Goal: Check status: Check status

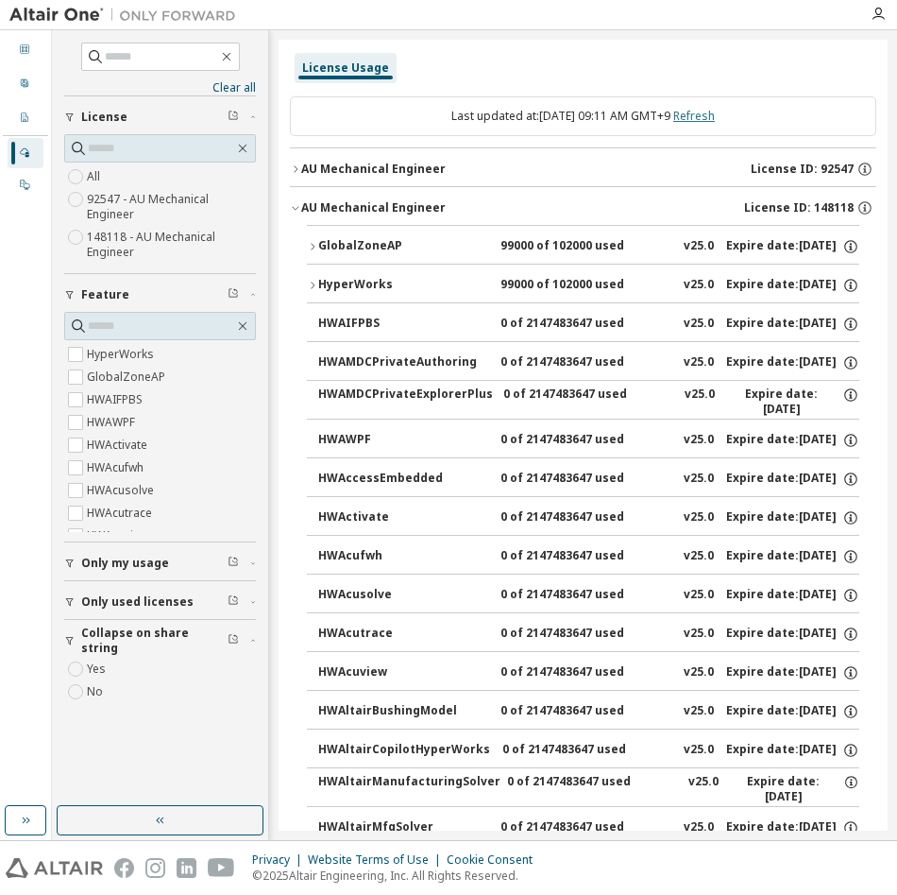
click at [715, 111] on link "Refresh" at bounding box center [695, 116] width 42 height 16
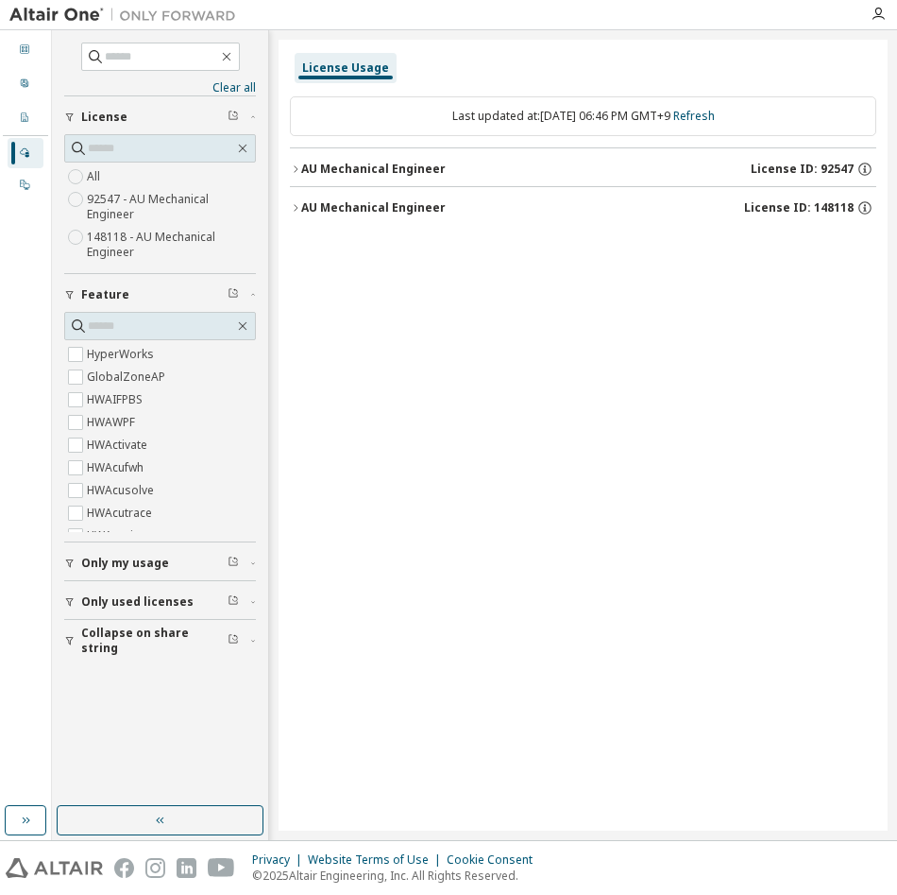
click at [304, 172] on div "AU Mechanical Engineer" at bounding box center [373, 169] width 145 height 15
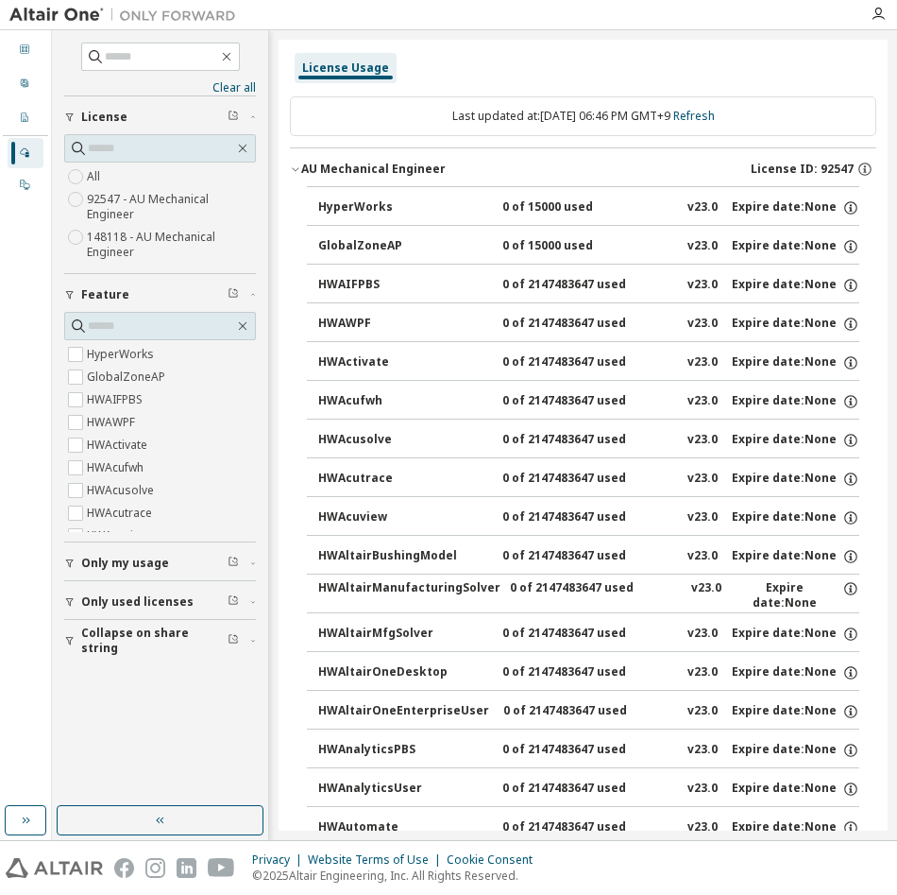
click at [304, 172] on div "AU Mechanical Engineer" at bounding box center [373, 169] width 145 height 15
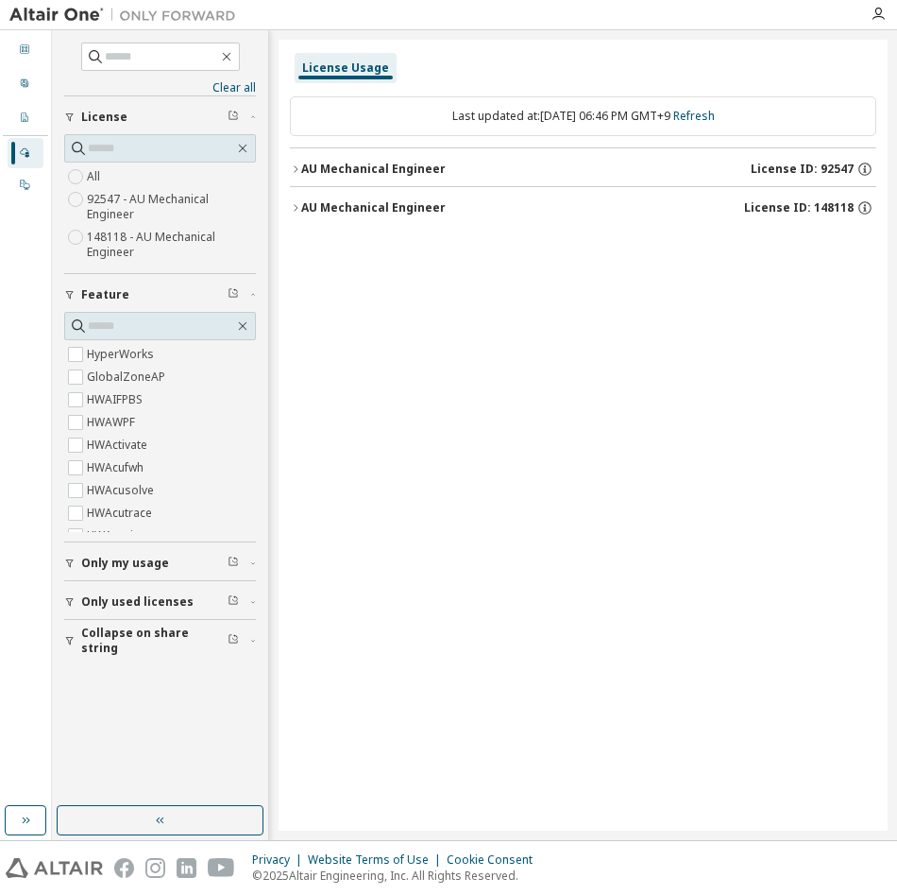
click at [307, 209] on div "AU Mechanical Engineer" at bounding box center [373, 207] width 145 height 15
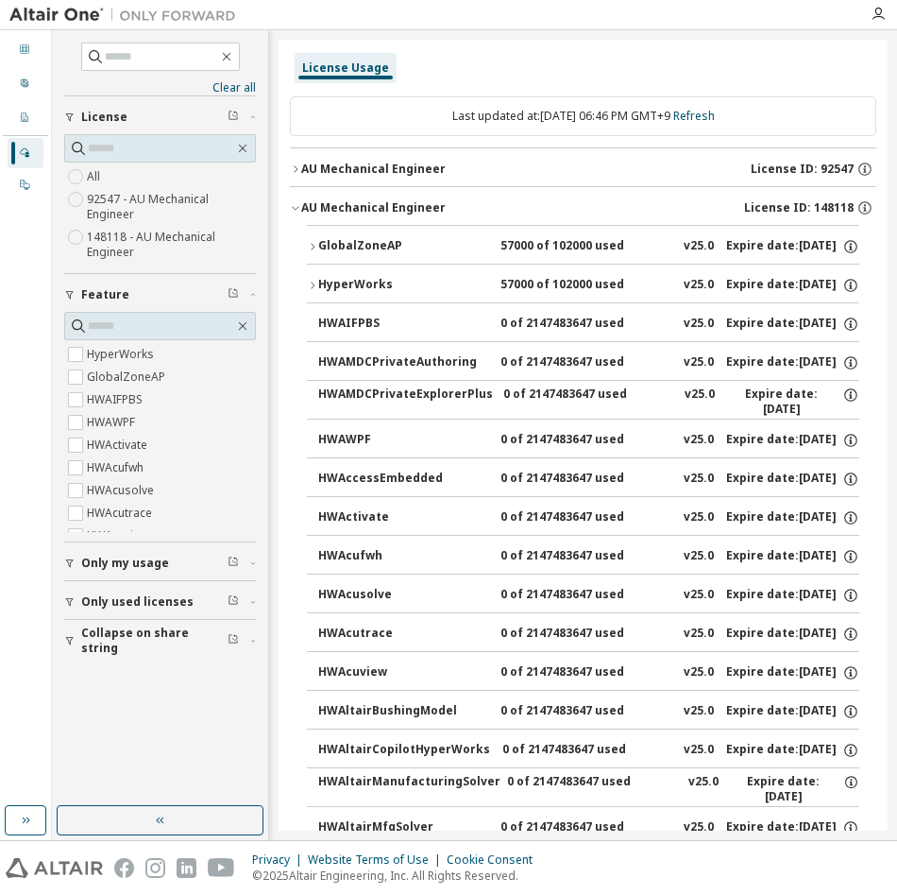
click at [312, 237] on button "GlobalZoneAP 57000 of 102000 used v25.0 Expire date: [DATE]" at bounding box center [583, 247] width 553 height 42
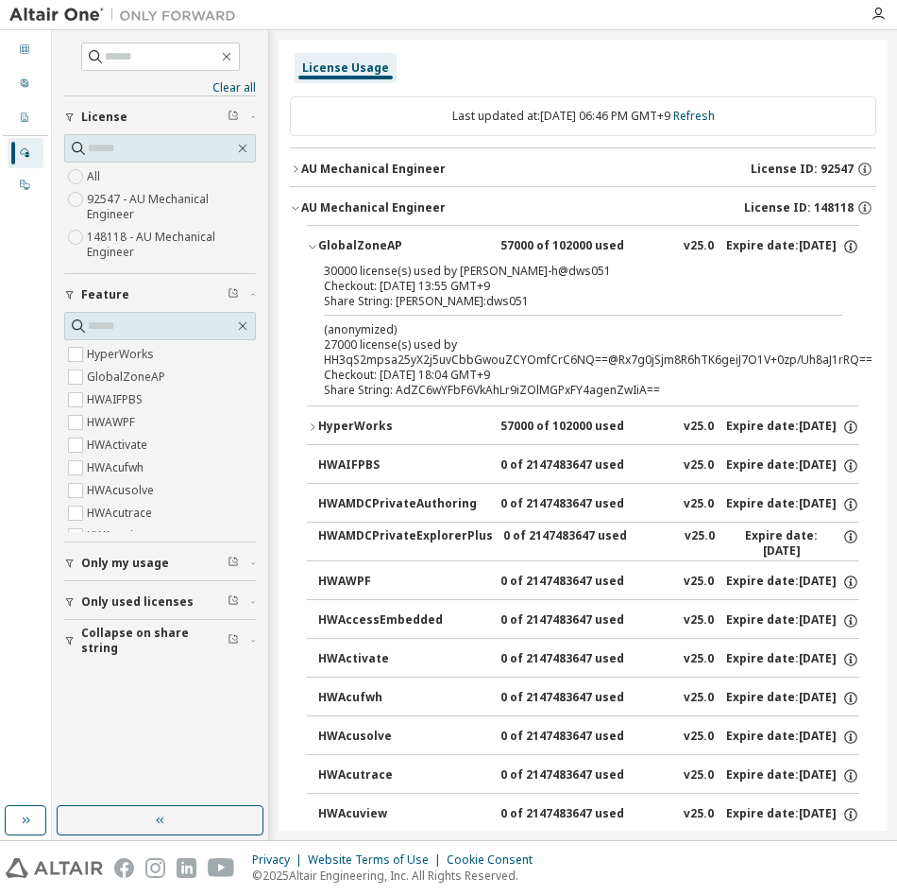
click at [314, 420] on button "HyperWorks 57000 of 102000 used v25.0 Expire date: [DATE]" at bounding box center [583, 427] width 553 height 42
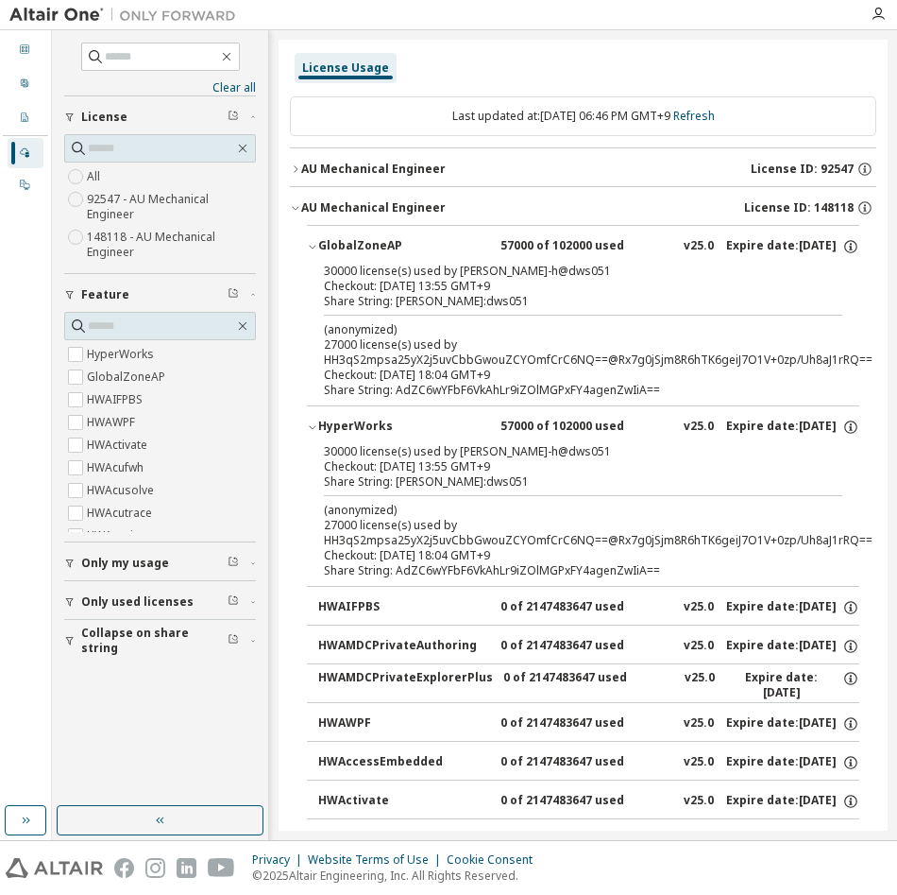
click at [314, 420] on button "HyperWorks 57000 of 102000 used v25.0 Expire date: [DATE]" at bounding box center [583, 427] width 553 height 42
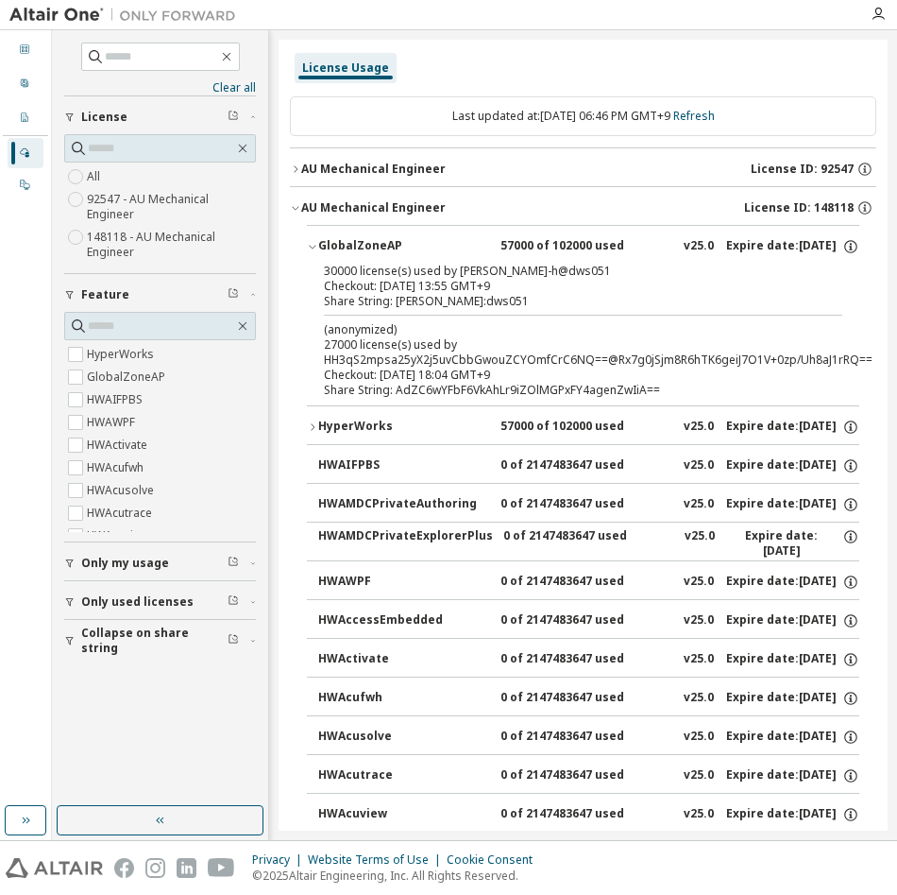
click at [316, 247] on icon "button" at bounding box center [312, 246] width 11 height 11
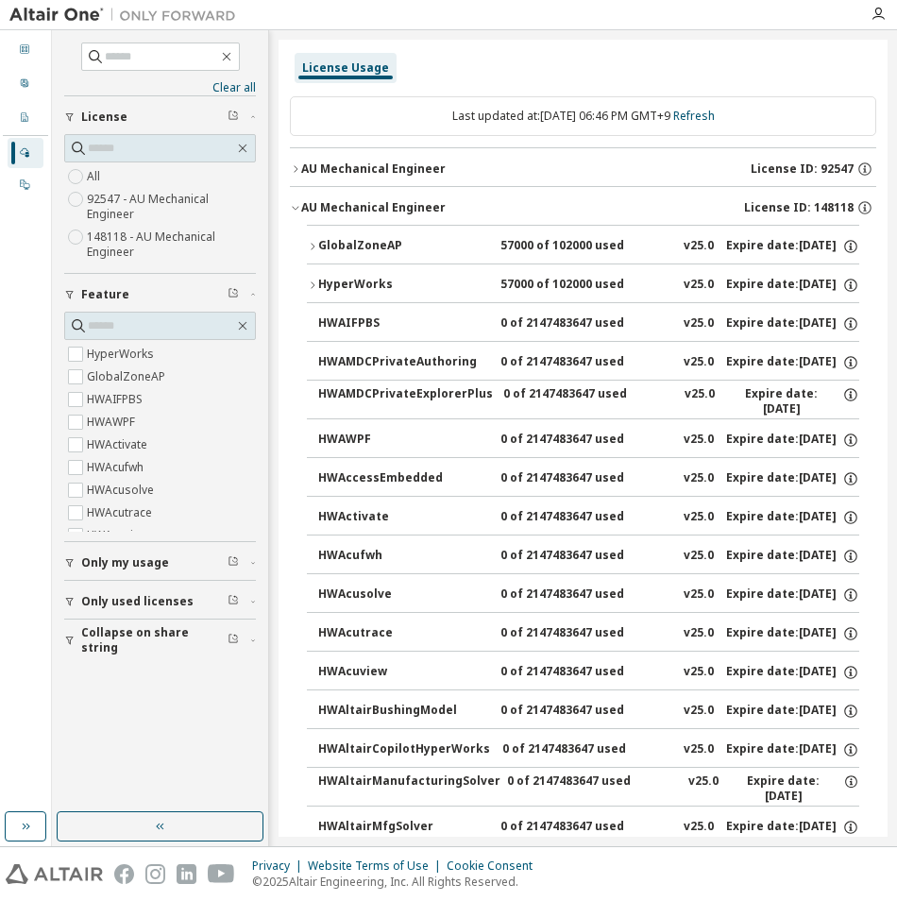
click at [317, 283] on icon "button" at bounding box center [312, 285] width 11 height 11
